Goal: Check status: Check status

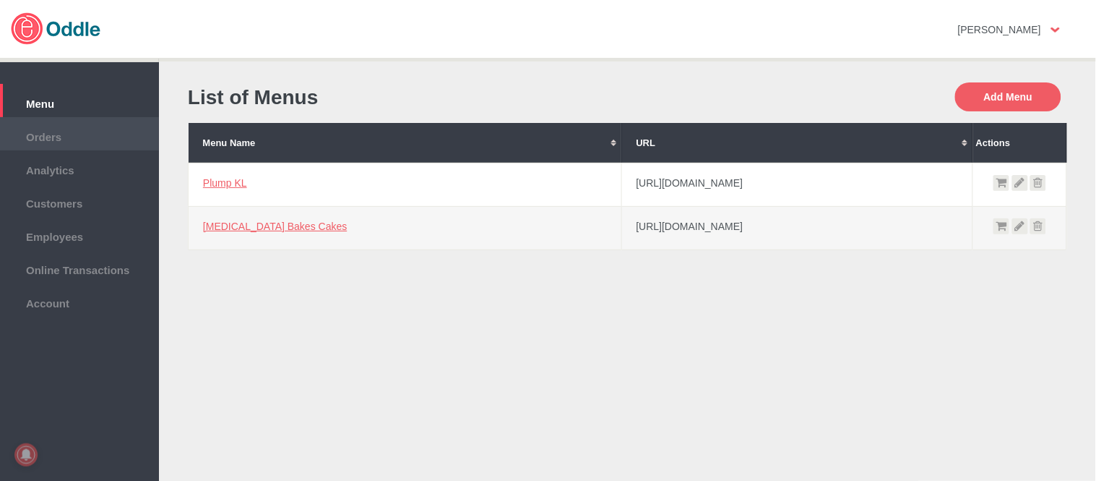
click at [68, 139] on span "Orders" at bounding box center [79, 135] width 145 height 16
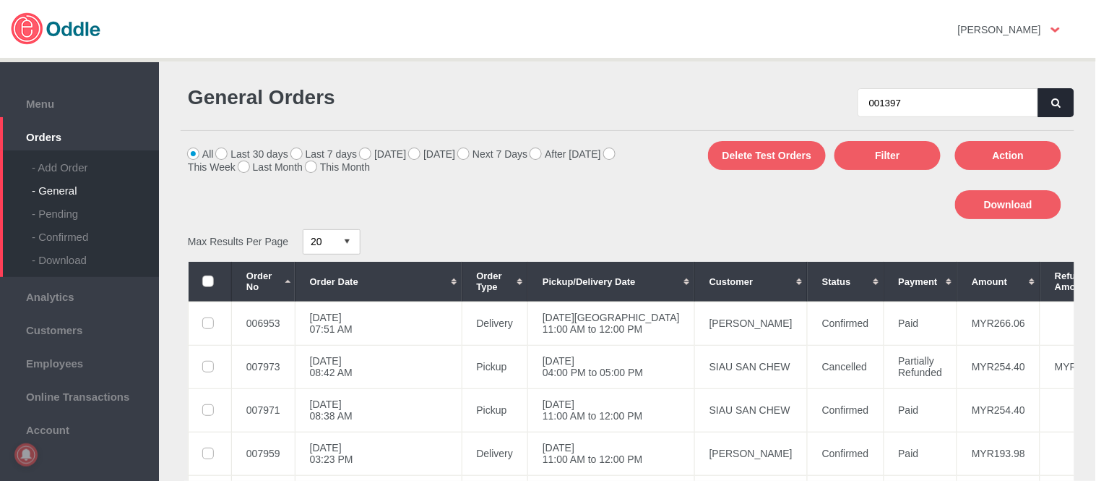
type input "001397"
click at [1052, 104] on icon "button" at bounding box center [1056, 102] width 9 height 9
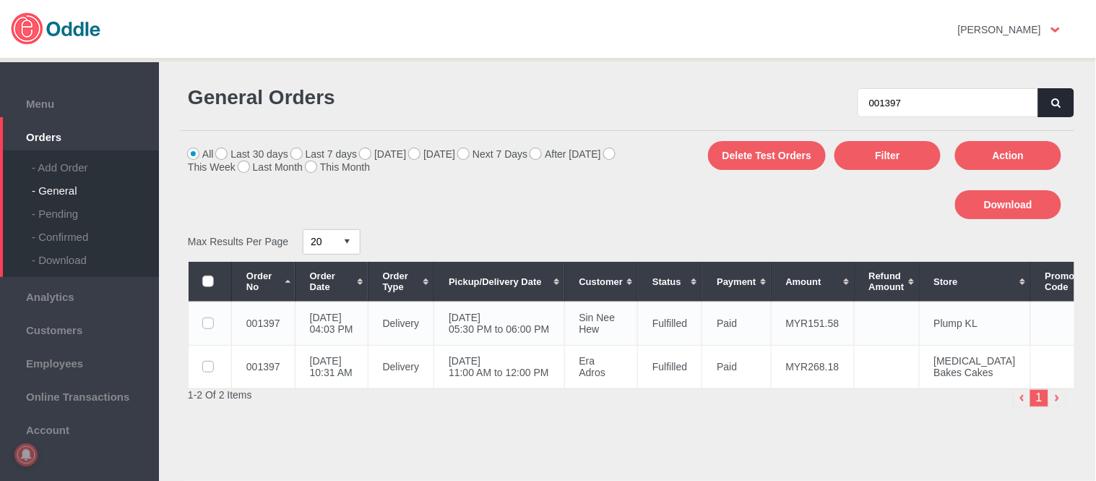
click at [538, 330] on td "28 Aug 2025, Thu 05:30 PM to 06:00 PM" at bounding box center [499, 322] width 130 height 43
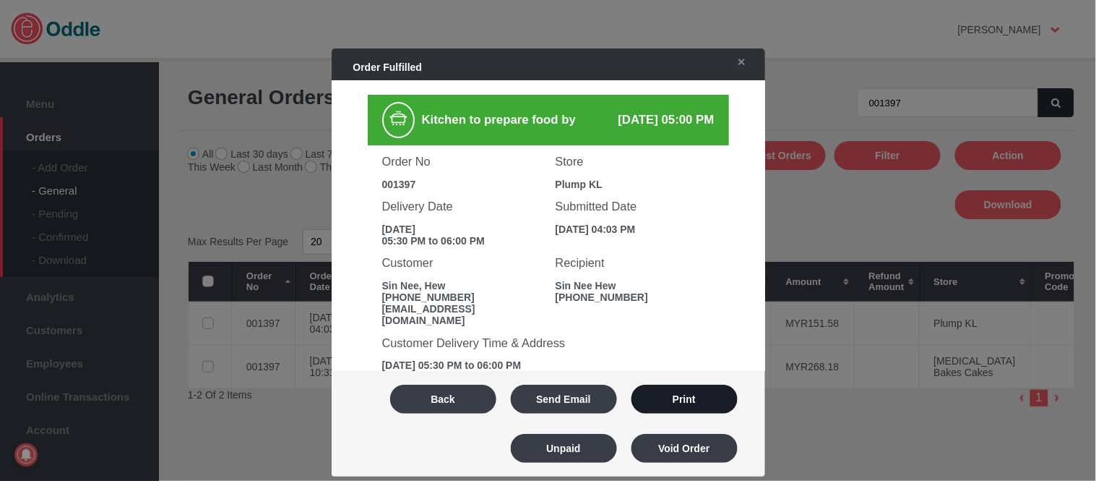
click at [699, 387] on button "Print" at bounding box center [685, 398] width 106 height 29
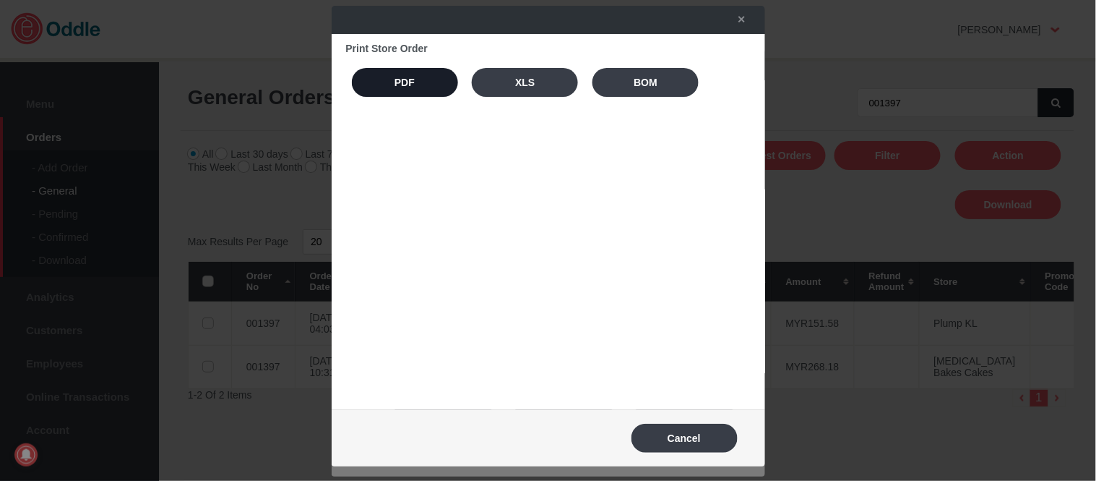
click at [392, 91] on button "PDF" at bounding box center [405, 82] width 106 height 29
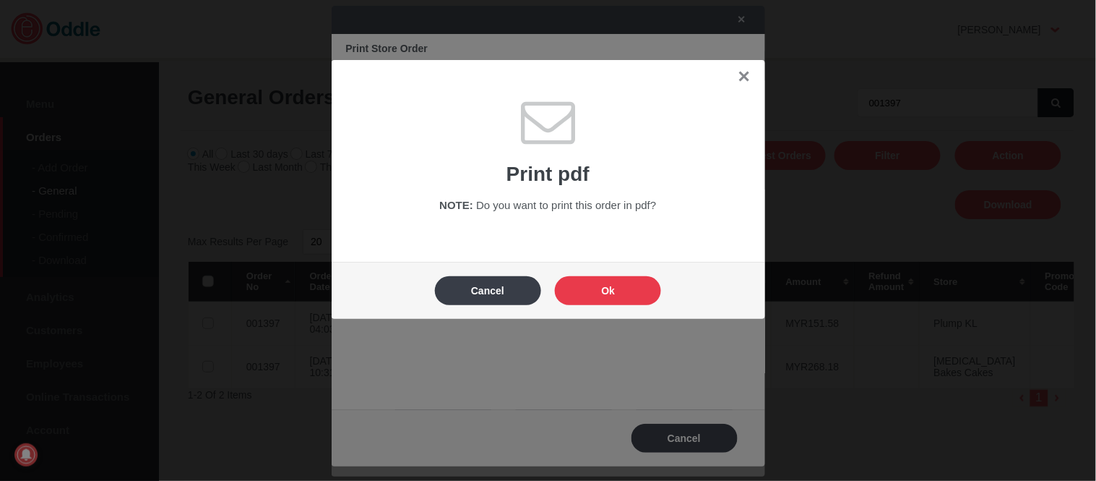
click at [615, 285] on button "Ok" at bounding box center [608, 290] width 106 height 29
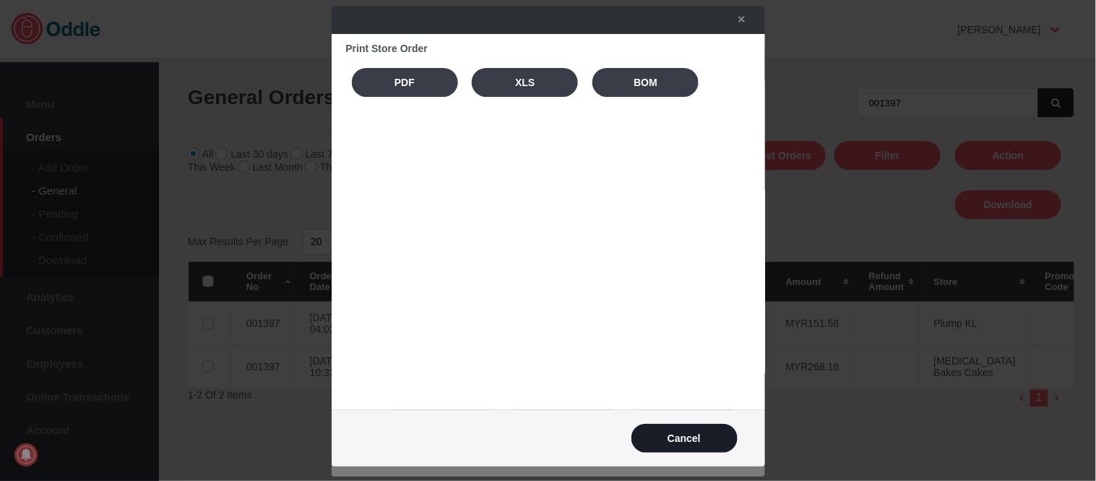
click at [710, 450] on button "Cancel" at bounding box center [685, 437] width 106 height 29
